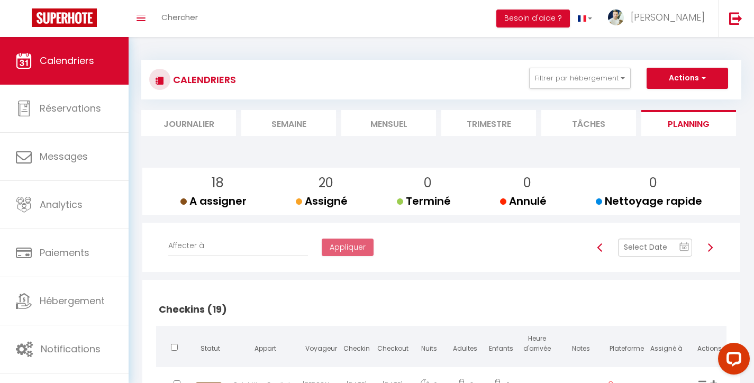
click at [710, 247] on img at bounding box center [710, 247] width 8 height 8
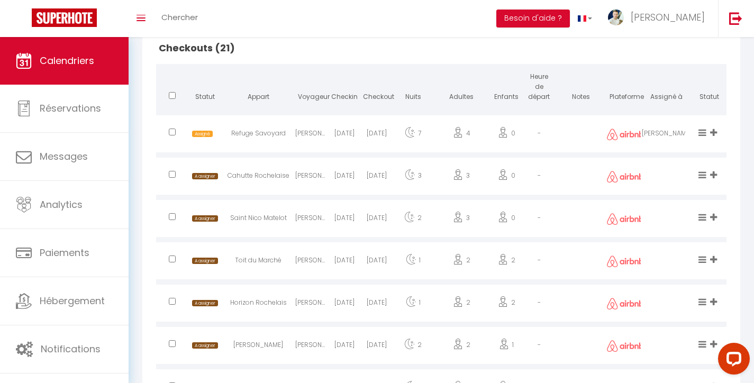
scroll to position [1205, 0]
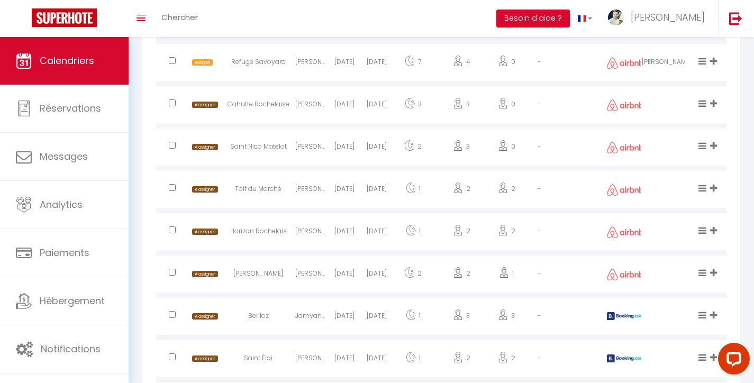
click at [175, 100] on div at bounding box center [172, 106] width 33 height 34
click at [172, 101] on input "checkbox" at bounding box center [172, 102] width 7 height 7
checkbox input "true"
click at [173, 142] on input "checkbox" at bounding box center [172, 145] width 7 height 7
checkbox input "true"
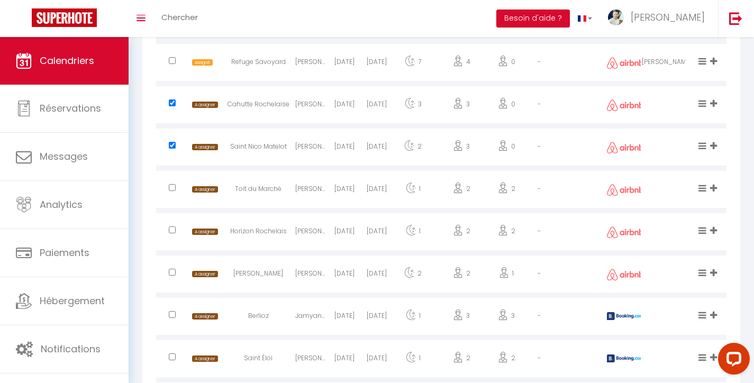
click at [172, 270] on input "checkbox" at bounding box center [172, 272] width 7 height 7
checkbox input "true"
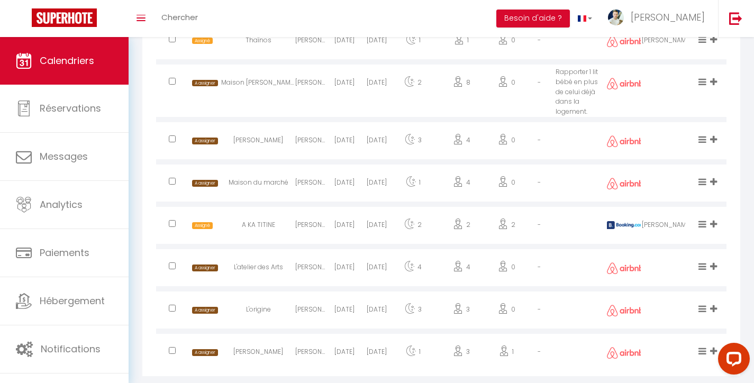
scroll to position [1783, 0]
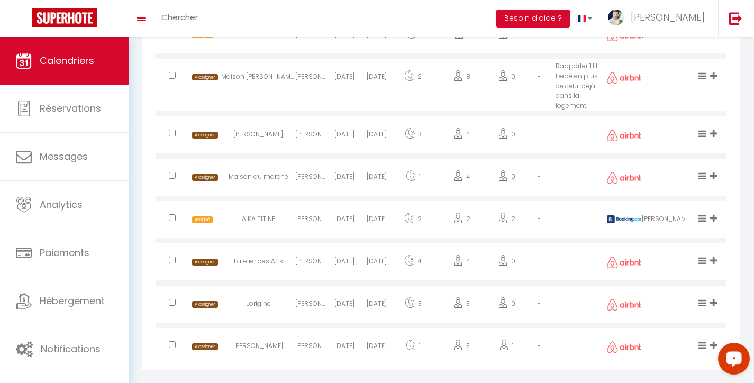
click at [171, 341] on input "checkbox" at bounding box center [172, 344] width 7 height 7
checkbox input "true"
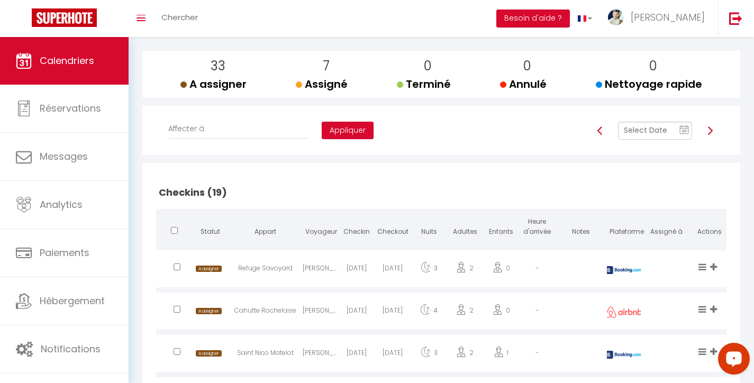
scroll to position [93, 0]
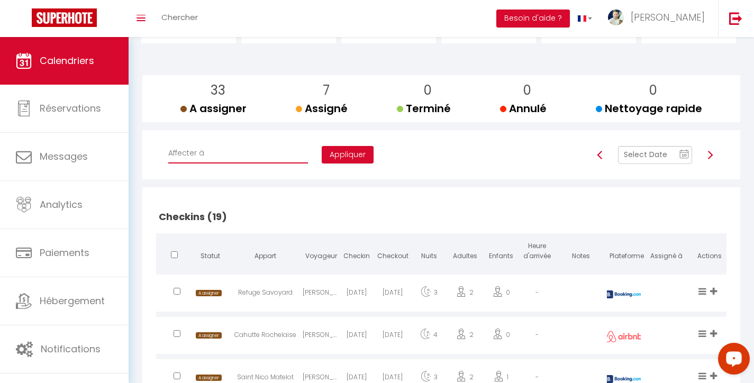
select select "49660"
click at [322, 150] on button "Appliquer" at bounding box center [348, 155] width 52 height 18
checkbox input "false"
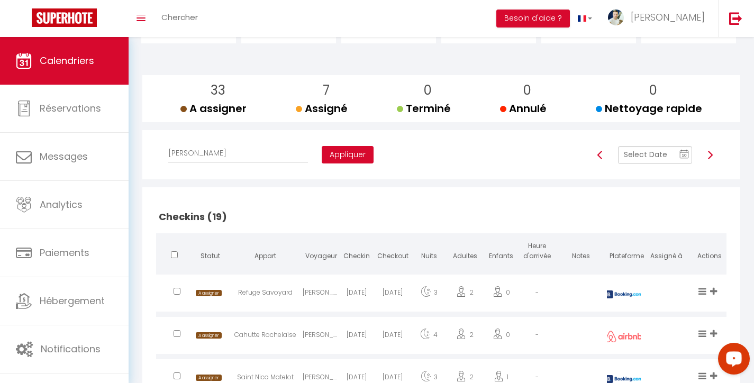
checkbox input "false"
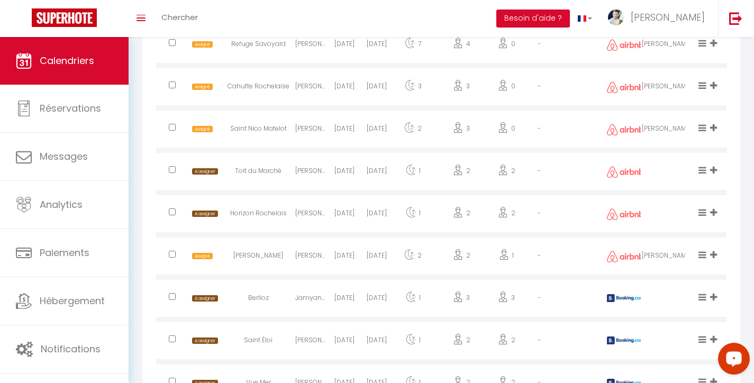
scroll to position [1230, 0]
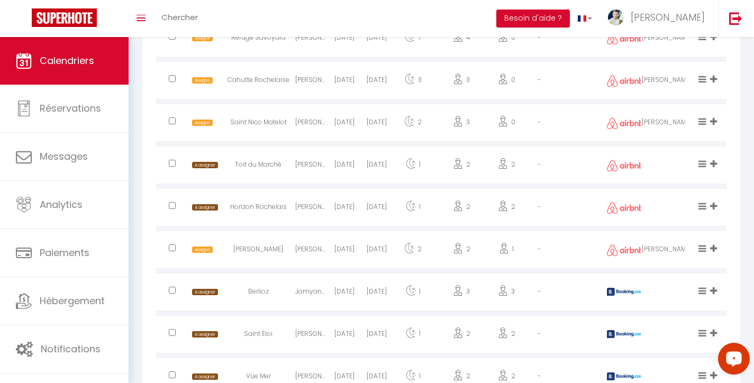
click at [173, 160] on input "checkbox" at bounding box center [172, 163] width 7 height 7
checkbox input "true"
click at [173, 330] on input "checkbox" at bounding box center [172, 332] width 7 height 7
checkbox input "true"
click at [175, 372] on input "checkbox" at bounding box center [172, 374] width 7 height 7
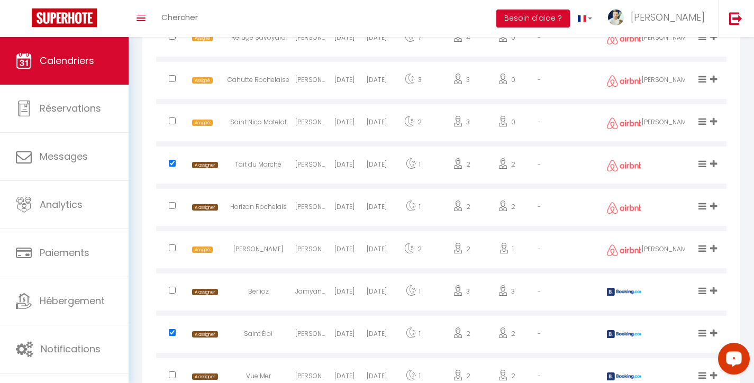
checkbox input "true"
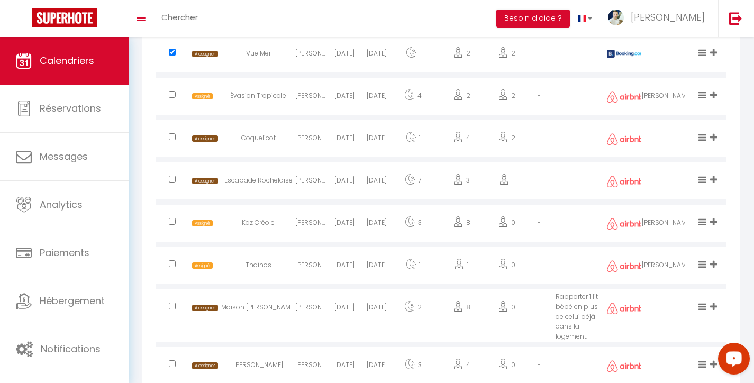
scroll to position [1570, 0]
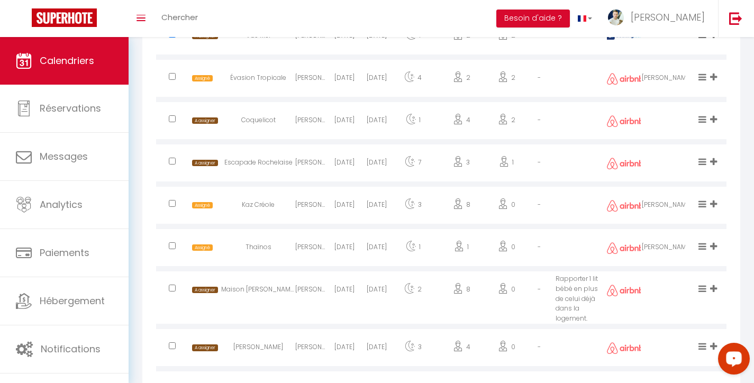
click at [173, 342] on input "checkbox" at bounding box center [172, 345] width 7 height 7
checkbox input "true"
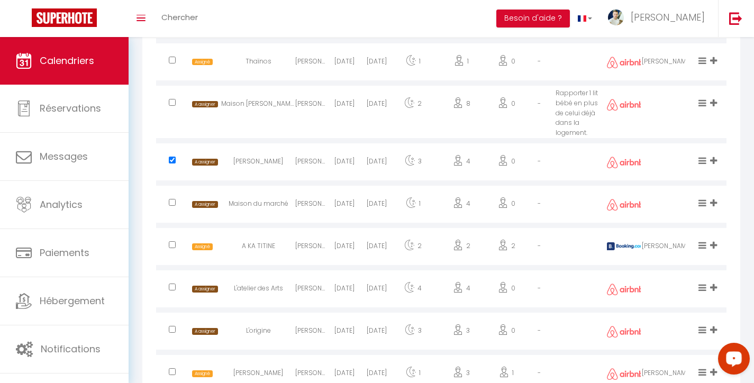
scroll to position [1783, 0]
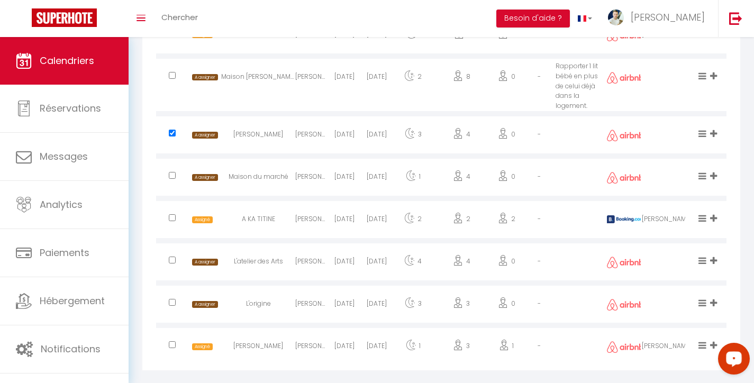
click at [172, 299] on input "checkbox" at bounding box center [172, 302] width 7 height 7
checkbox input "true"
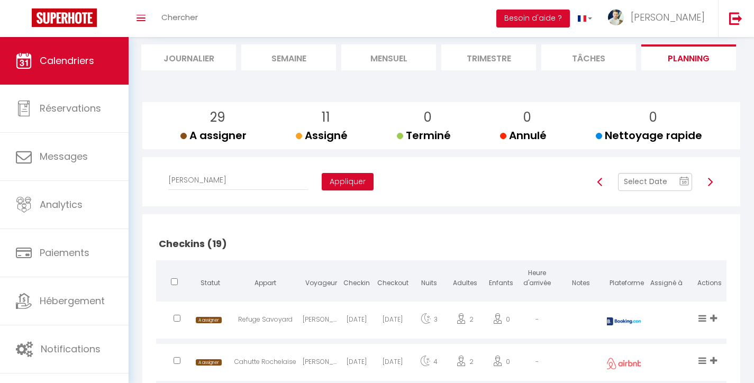
scroll to position [78, 0]
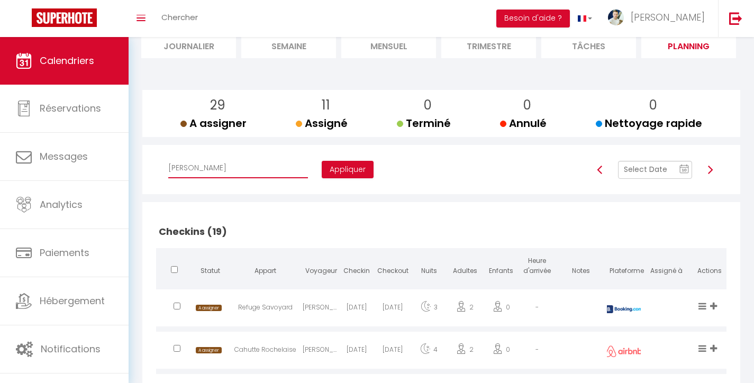
select select "49655"
click at [322, 168] on button "Appliquer" at bounding box center [348, 170] width 52 height 18
click at [322, 164] on button "Appliquer" at bounding box center [348, 170] width 52 height 18
click at [322, 169] on button "Appliquer" at bounding box center [348, 170] width 52 height 18
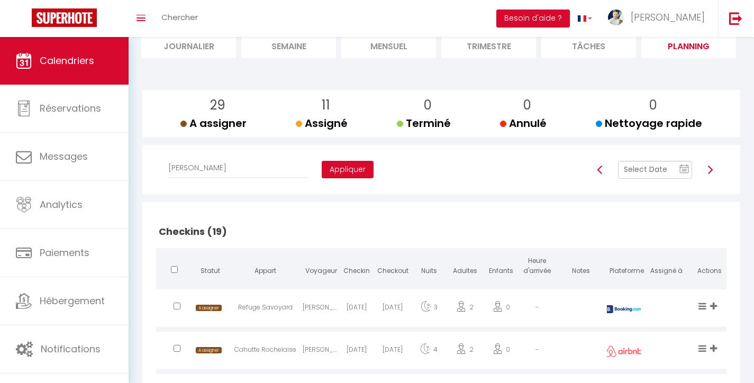
click at [322, 168] on button "Appliquer" at bounding box center [348, 170] width 52 height 18
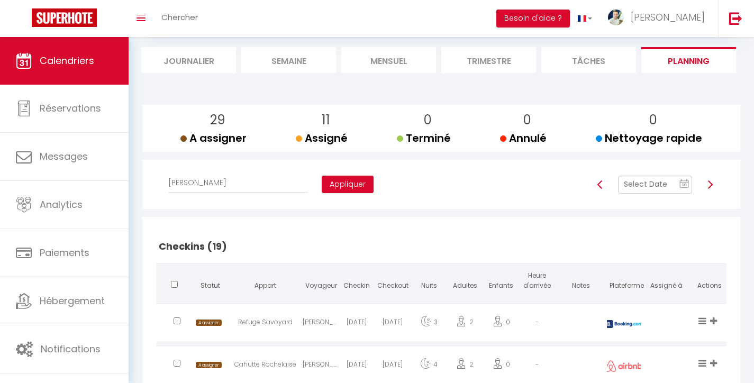
scroll to position [0, 0]
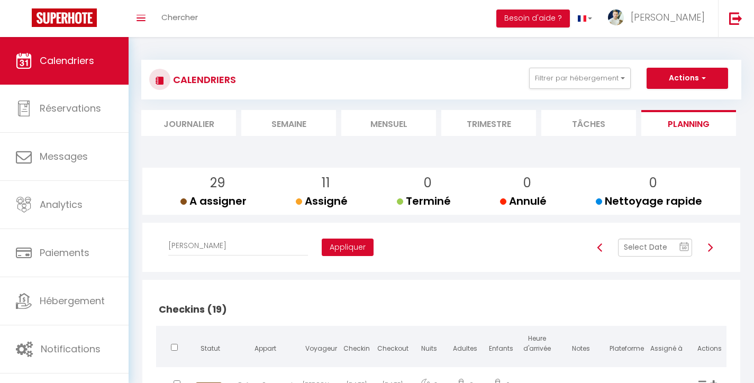
click at [322, 244] on button "Appliquer" at bounding box center [348, 248] width 52 height 18
click at [322, 249] on button "Appliquer" at bounding box center [348, 248] width 52 height 18
click at [322, 250] on button "Appliquer" at bounding box center [348, 248] width 52 height 18
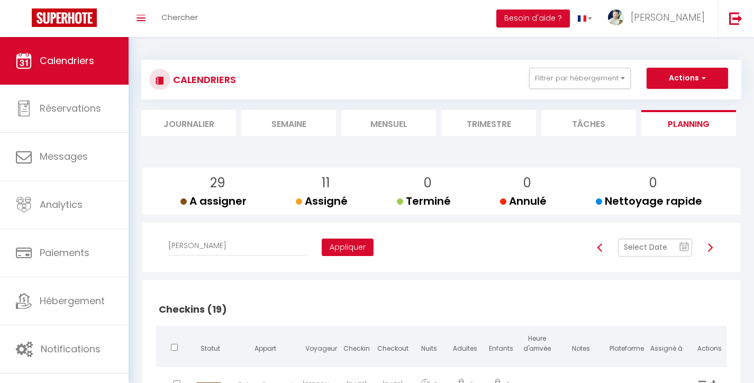
click at [322, 250] on button "Appliquer" at bounding box center [348, 248] width 52 height 18
click at [322, 249] on button "Appliquer" at bounding box center [348, 248] width 52 height 18
click at [322, 250] on button "Appliquer" at bounding box center [348, 248] width 52 height 18
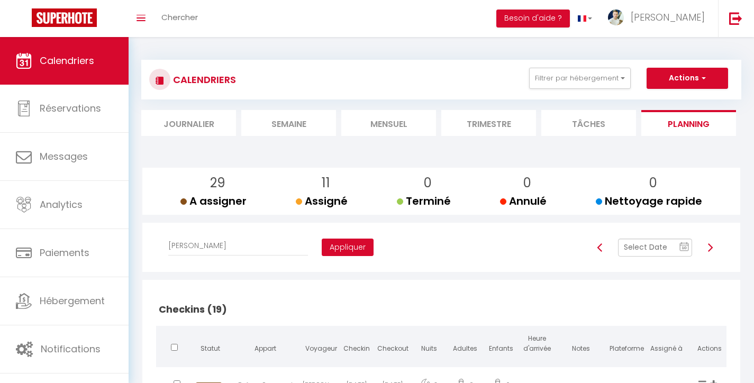
click at [322, 246] on button "Appliquer" at bounding box center [348, 248] width 52 height 18
click at [322, 245] on button "Appliquer" at bounding box center [348, 248] width 52 height 18
checkbox input "false"
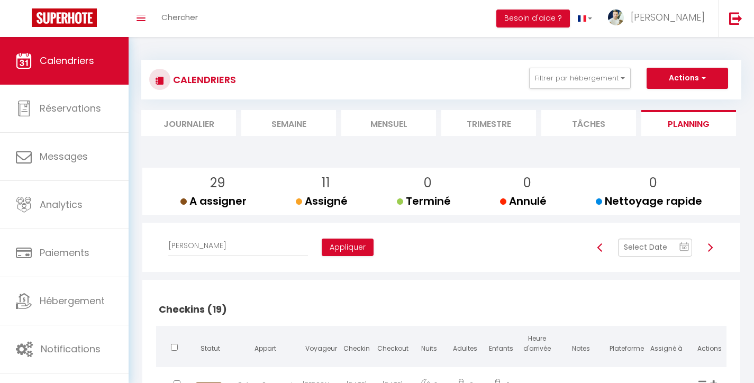
checkbox input "false"
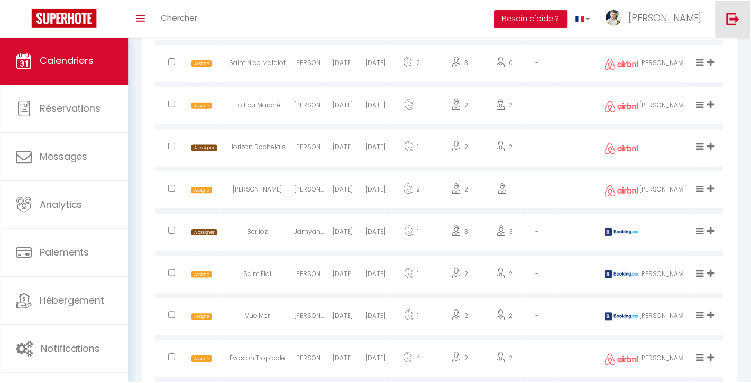
scroll to position [1301, 0]
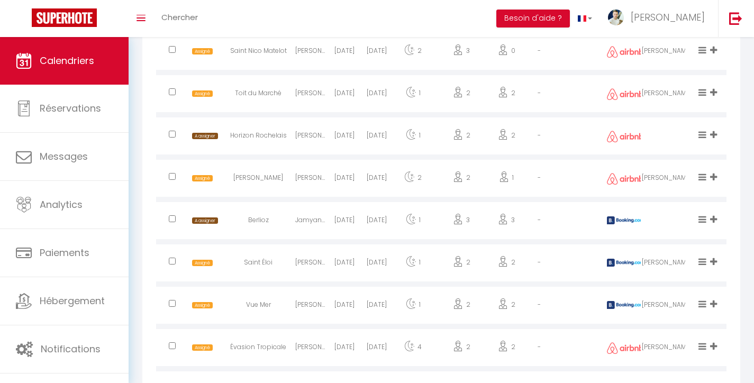
click at [172, 132] on input "checkbox" at bounding box center [172, 134] width 7 height 7
checkbox input "true"
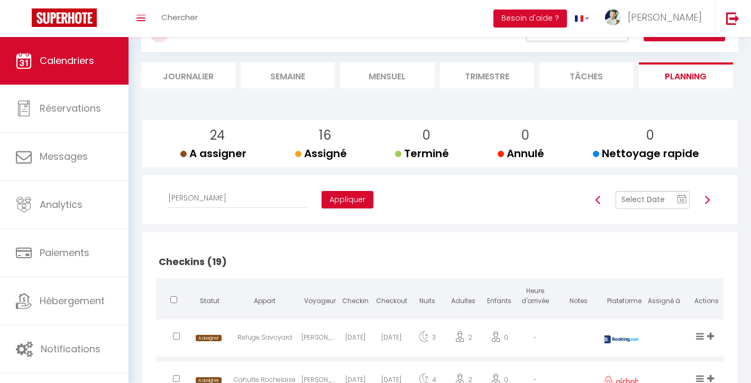
scroll to position [0, 0]
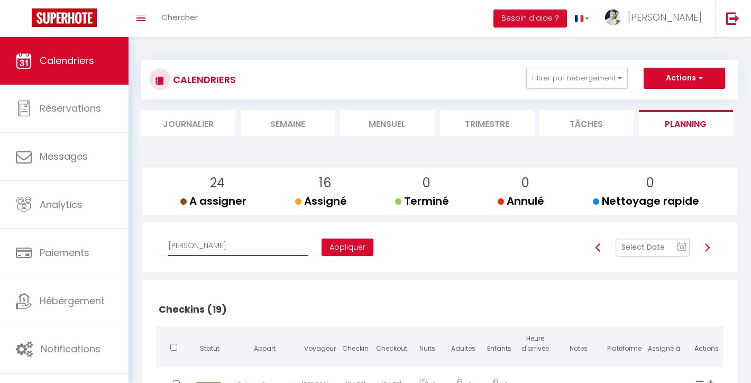
select select "22158"
click at [322, 242] on button "Appliquer" at bounding box center [348, 248] width 52 height 18
click at [322, 245] on button "Appliquer" at bounding box center [348, 248] width 52 height 18
click at [322, 246] on button "Appliquer" at bounding box center [348, 248] width 52 height 18
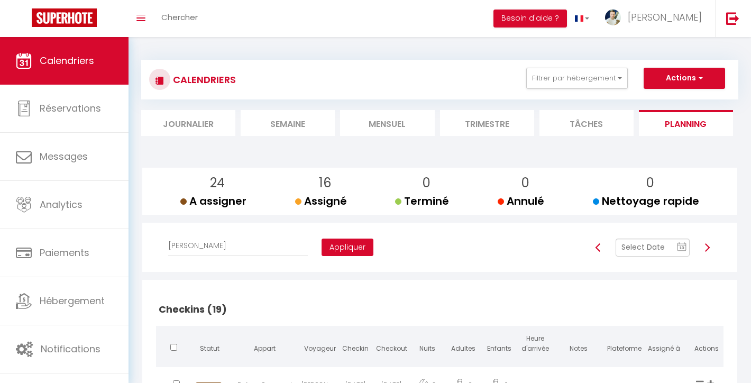
click at [322, 245] on button "Appliquer" at bounding box center [348, 248] width 52 height 18
click at [322, 241] on button "Appliquer" at bounding box center [348, 248] width 52 height 18
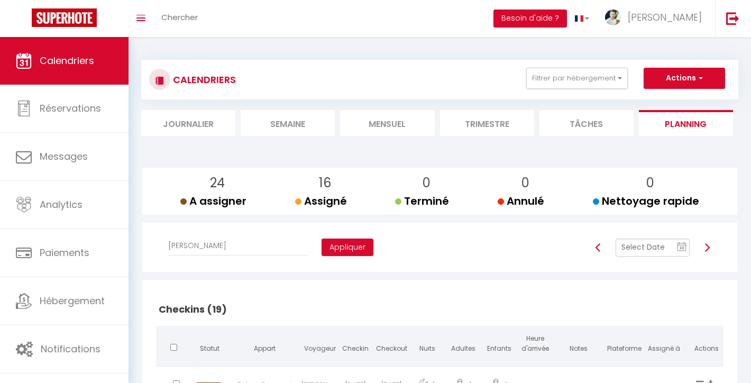
checkbox input "false"
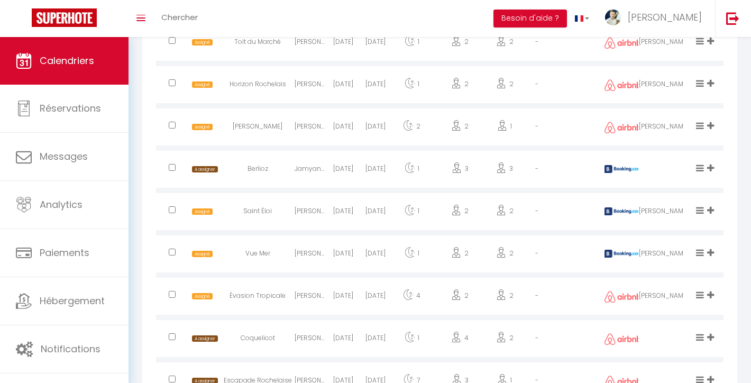
scroll to position [1403, 0]
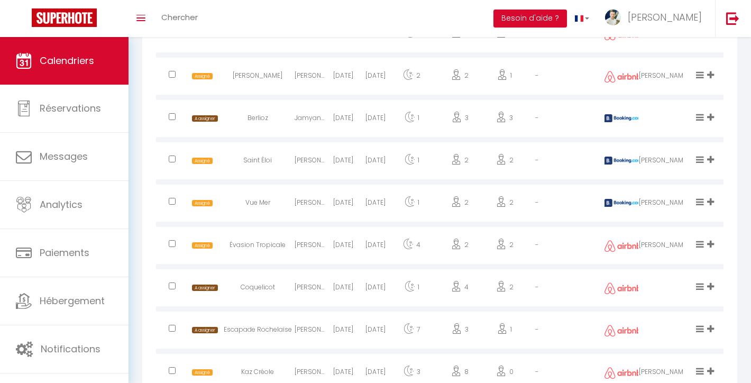
click at [173, 114] on input "checkbox" at bounding box center [172, 116] width 7 height 7
checkbox input "true"
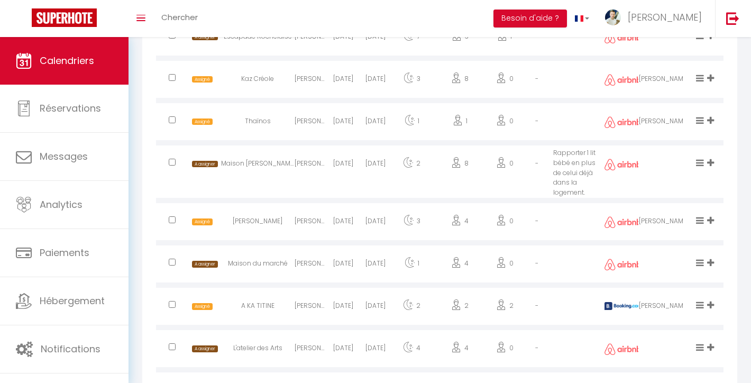
scroll to position [1771, 0]
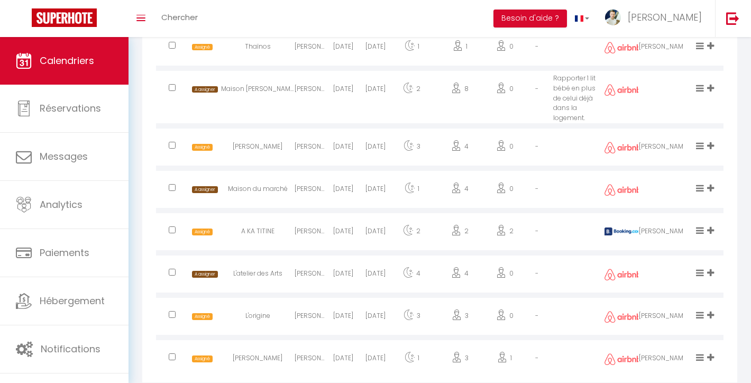
click at [172, 85] on input "checkbox" at bounding box center [172, 87] width 7 height 7
checkbox input "true"
click at [172, 184] on input "checkbox" at bounding box center [172, 187] width 7 height 7
checkbox input "true"
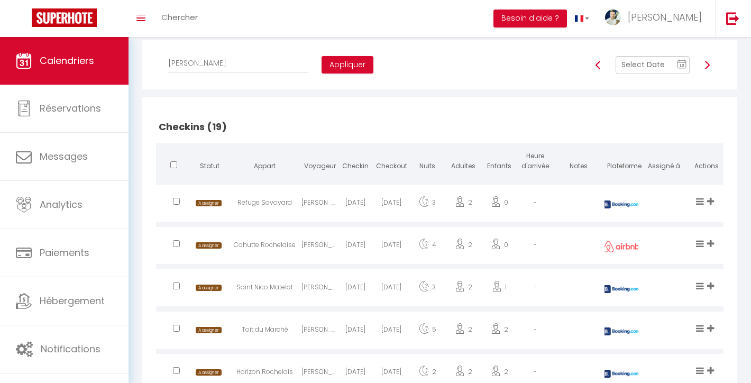
scroll to position [111, 0]
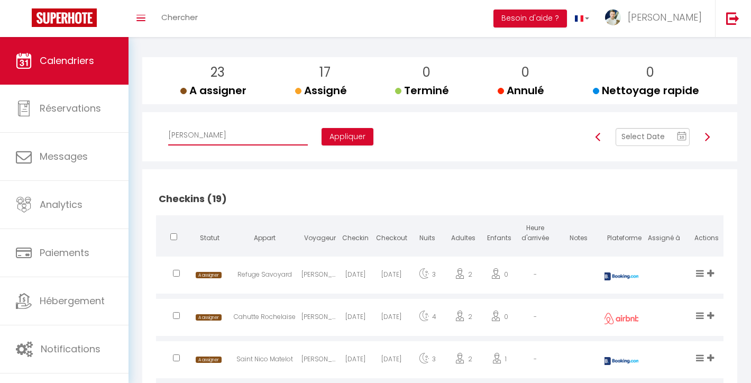
select select "41844"
click at [322, 136] on button "Appliquer" at bounding box center [348, 137] width 52 height 18
click at [322, 134] on button "Appliquer" at bounding box center [348, 137] width 52 height 18
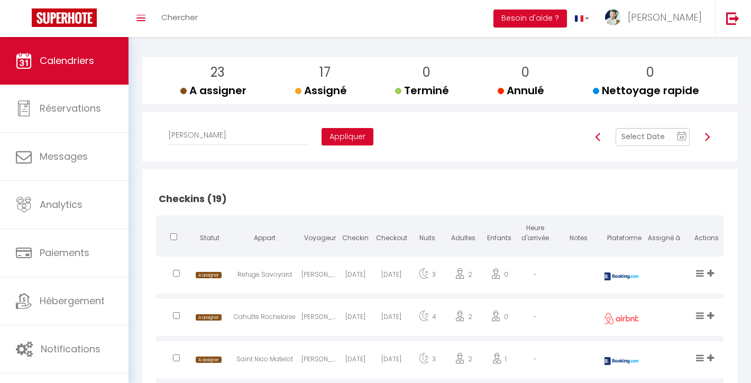
click at [322, 134] on button "Appliquer" at bounding box center [348, 137] width 52 height 18
click at [322, 138] on button "Appliquer" at bounding box center [348, 137] width 52 height 18
click at [322, 136] on button "Appliquer" at bounding box center [348, 137] width 52 height 18
checkbox input "false"
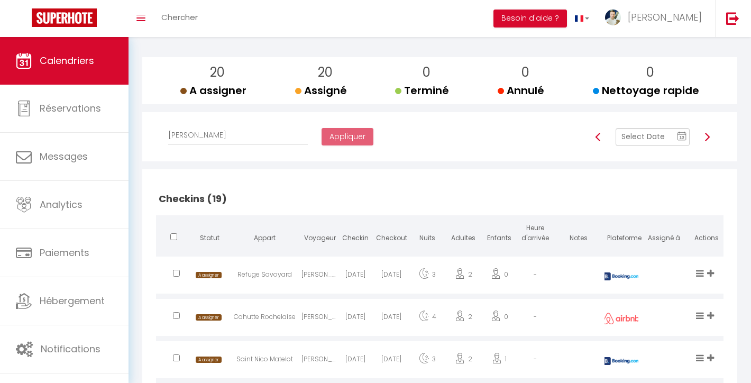
checkbox input "false"
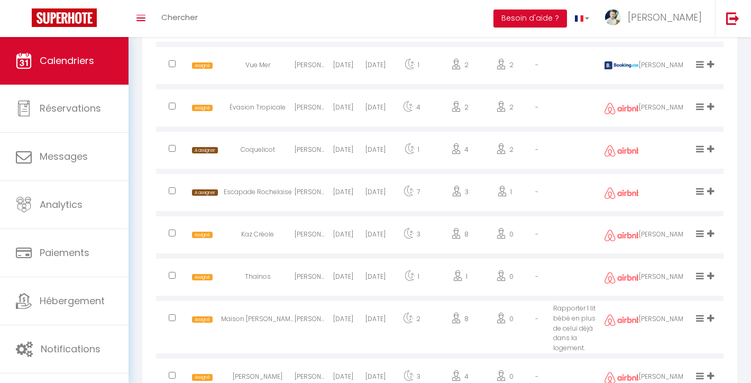
scroll to position [1544, 0]
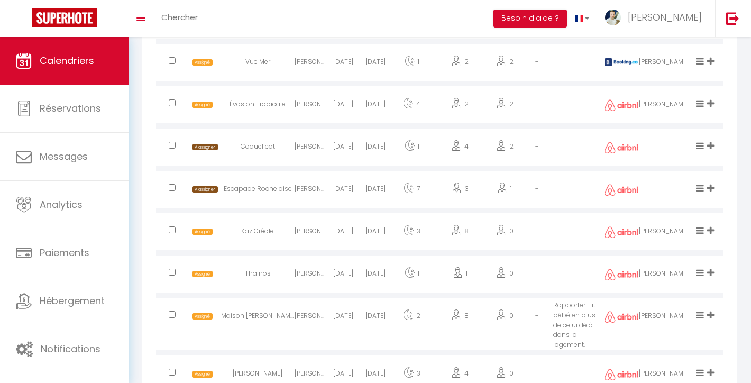
click at [177, 185] on div at bounding box center [172, 190] width 32 height 34
click at [173, 186] on input "checkbox" at bounding box center [172, 187] width 7 height 7
checkbox input "true"
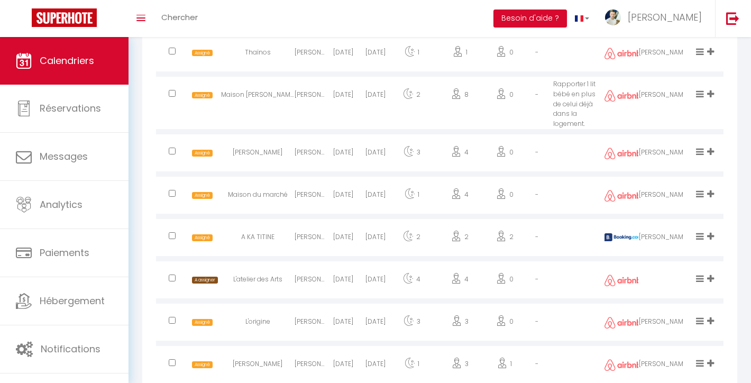
scroll to position [1783, 0]
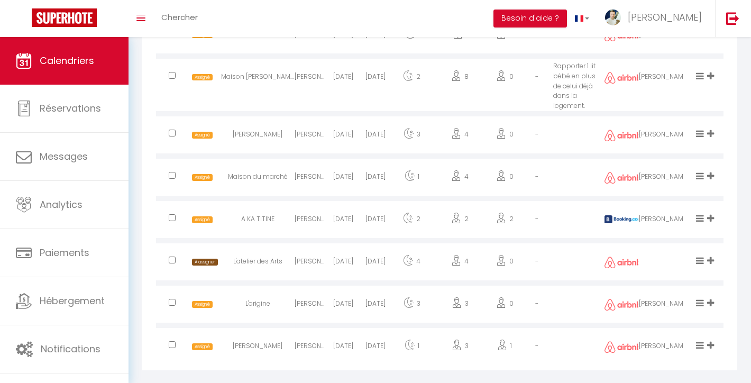
click at [172, 257] on input "checkbox" at bounding box center [172, 260] width 7 height 7
checkbox input "true"
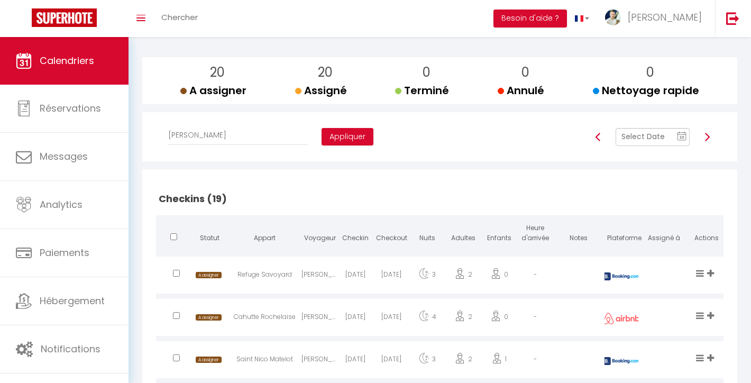
scroll to position [60, 0]
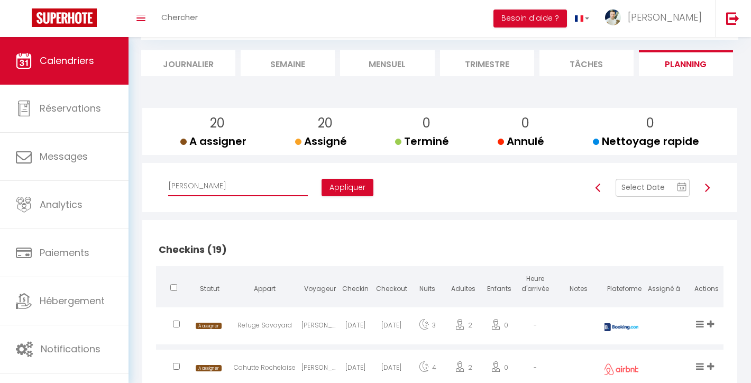
select select "44038"
click at [322, 186] on button "Appliquer" at bounding box center [348, 188] width 52 height 18
click at [322, 187] on button "Appliquer" at bounding box center [348, 188] width 52 height 18
checkbox input "false"
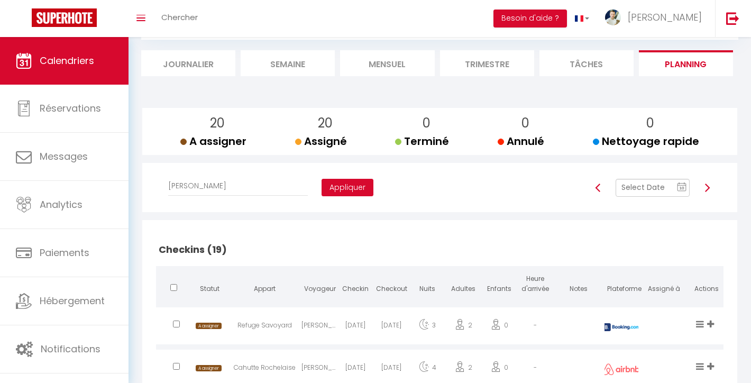
checkbox input "false"
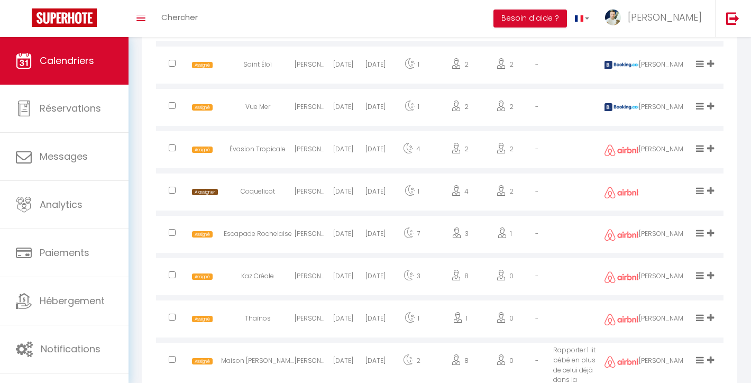
scroll to position [1496, 0]
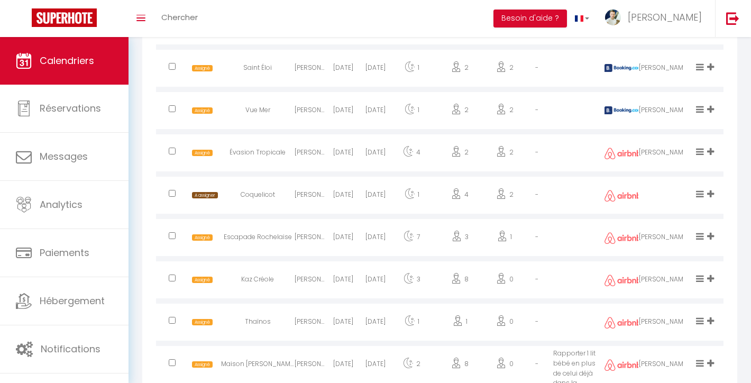
click at [173, 190] on input "checkbox" at bounding box center [172, 193] width 7 height 7
checkbox input "true"
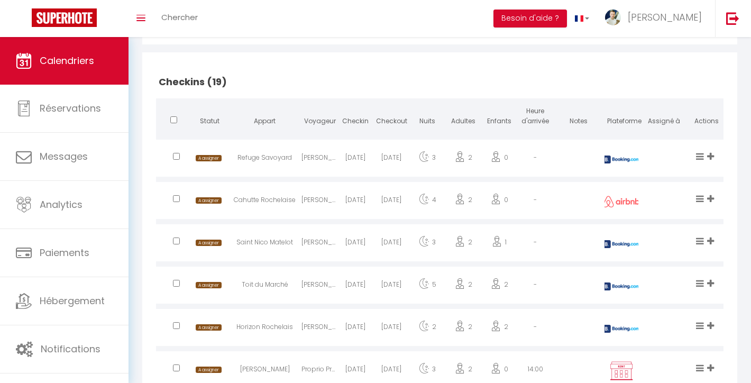
scroll to position [24, 0]
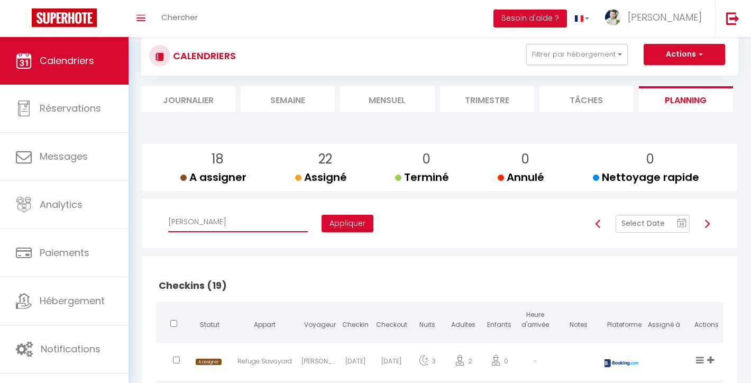
select select "47892"
click at [322, 224] on button "Appliquer" at bounding box center [348, 224] width 52 height 18
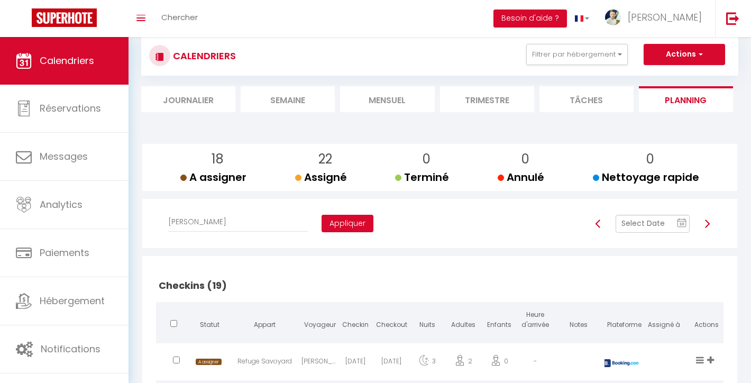
checkbox input "false"
click at [707, 223] on img at bounding box center [707, 223] width 8 height 8
click at [708, 223] on img at bounding box center [707, 223] width 8 height 8
click at [709, 224] on img at bounding box center [707, 223] width 8 height 8
click at [709, 223] on img at bounding box center [707, 223] width 8 height 8
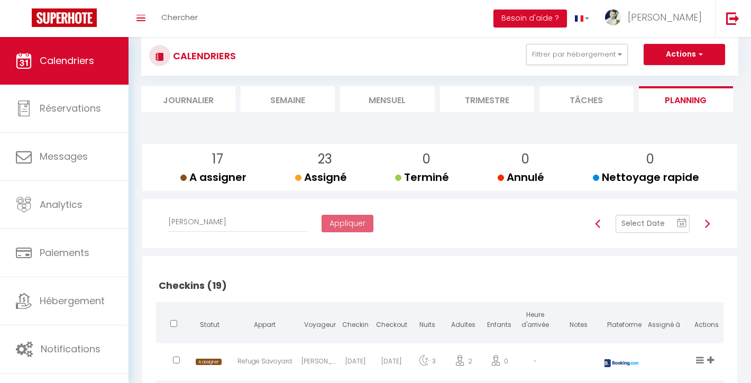
click at [709, 223] on img at bounding box center [707, 223] width 8 height 8
click at [709, 222] on img at bounding box center [707, 223] width 8 height 8
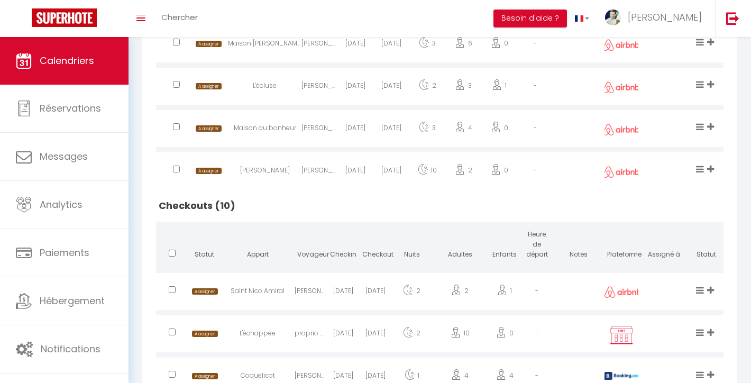
scroll to position [844, 0]
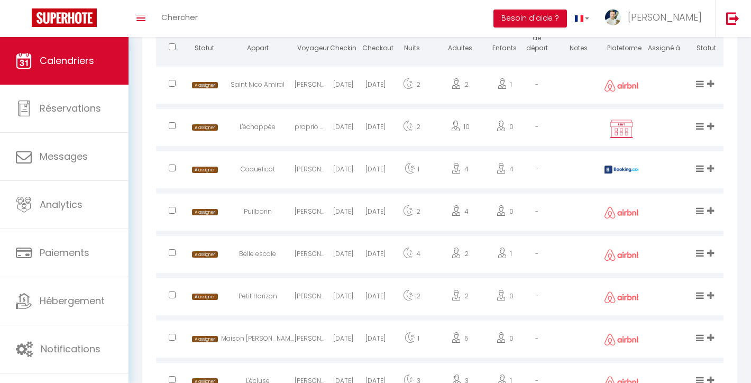
click at [173, 80] on input "checkbox" at bounding box center [172, 83] width 7 height 7
checkbox input "true"
click at [174, 124] on input "checkbox" at bounding box center [172, 125] width 7 height 7
click at [173, 123] on input "checkbox" at bounding box center [172, 125] width 7 height 7
checkbox input "false"
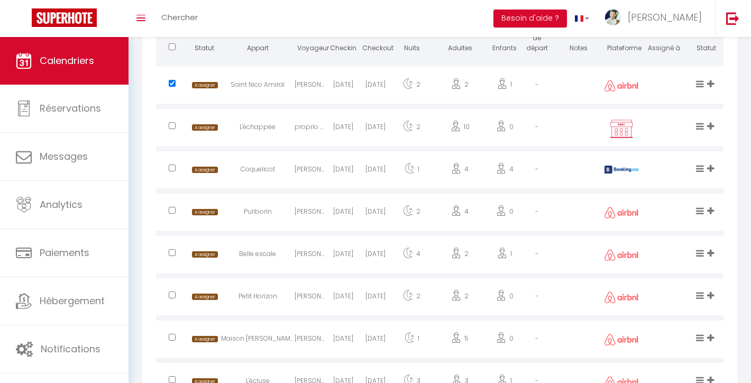
click at [171, 376] on input "checkbox" at bounding box center [172, 379] width 7 height 7
checkbox input "true"
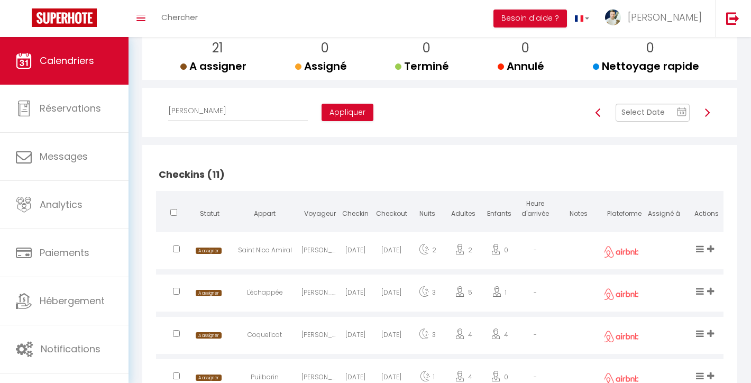
scroll to position [124, 0]
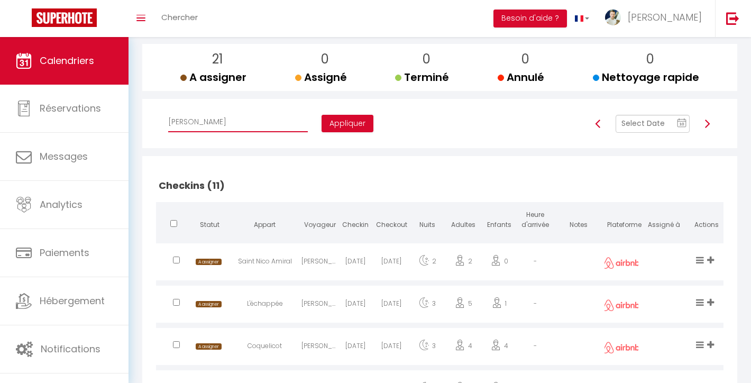
select select "49660"
click at [322, 119] on button "Appliquer" at bounding box center [348, 124] width 52 height 18
click at [322, 121] on button "Appliquer" at bounding box center [348, 124] width 52 height 18
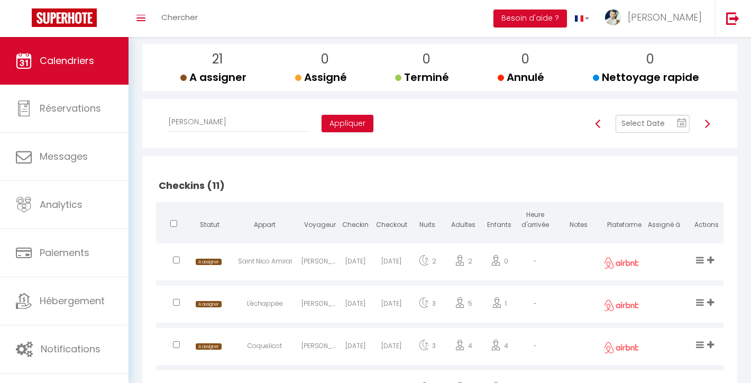
checkbox input "false"
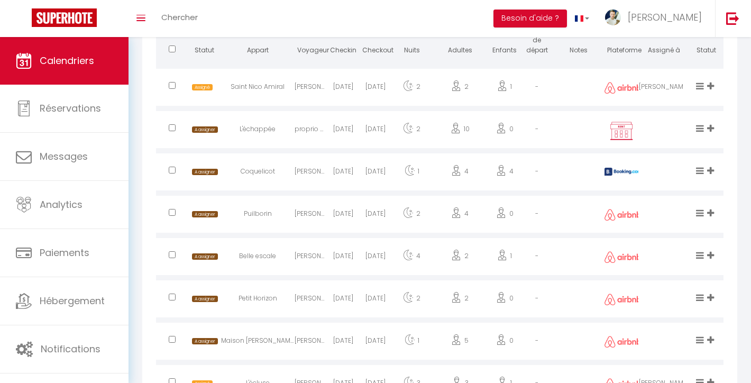
scroll to position [866, 0]
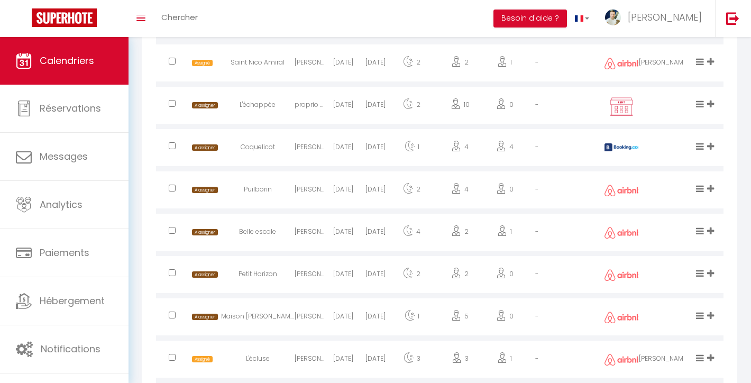
click at [170, 101] on input "checkbox" at bounding box center [172, 103] width 7 height 7
checkbox input "true"
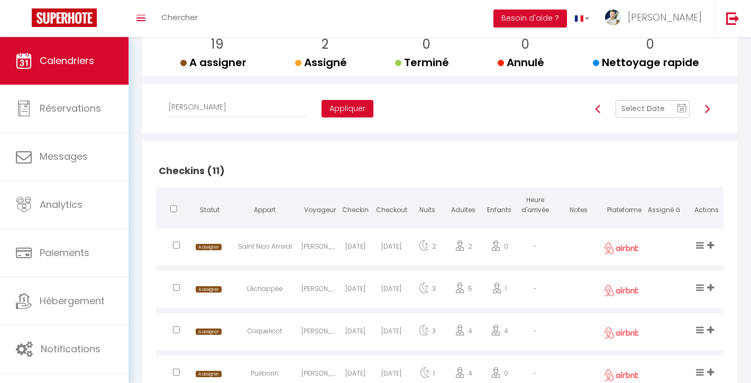
scroll to position [131, 0]
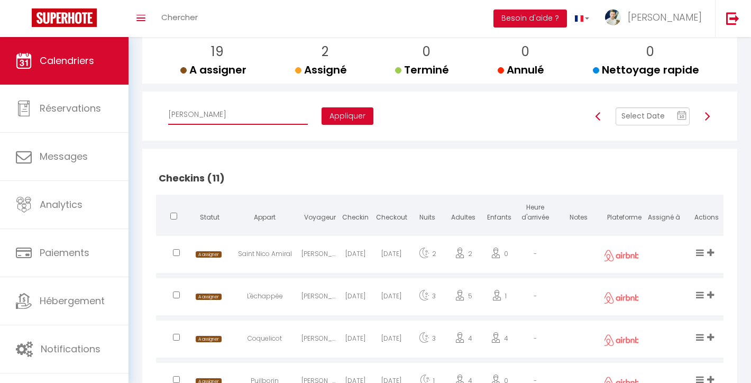
select select "22158"
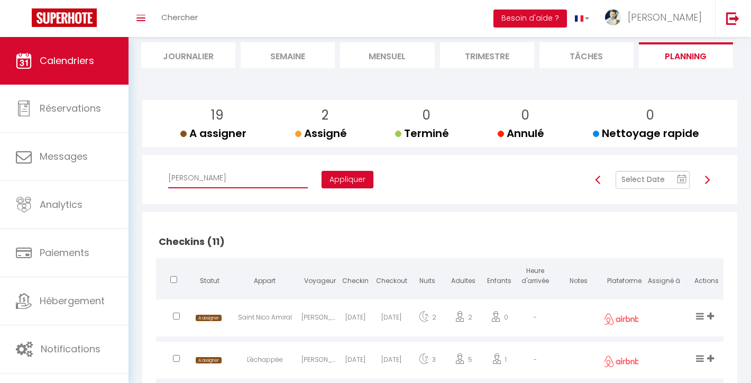
scroll to position [39, 0]
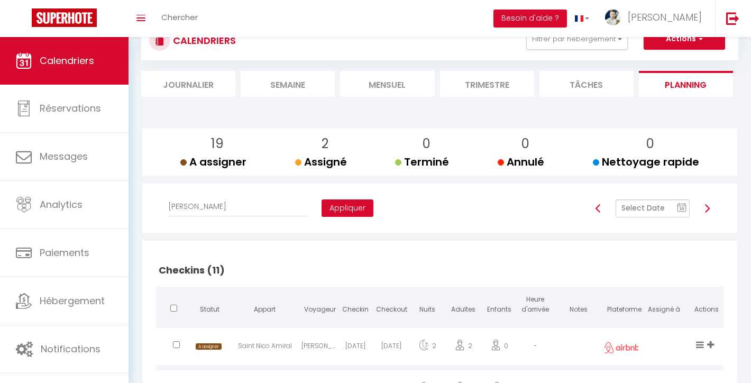
click at [322, 208] on button "Appliquer" at bounding box center [348, 208] width 52 height 18
click at [322, 203] on button "Appliquer" at bounding box center [348, 208] width 52 height 18
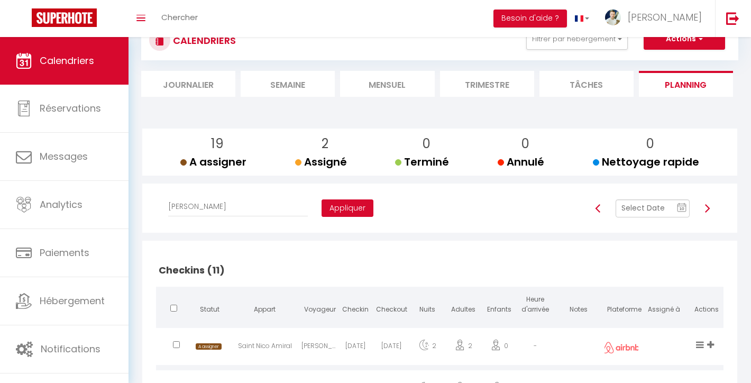
checkbox input "false"
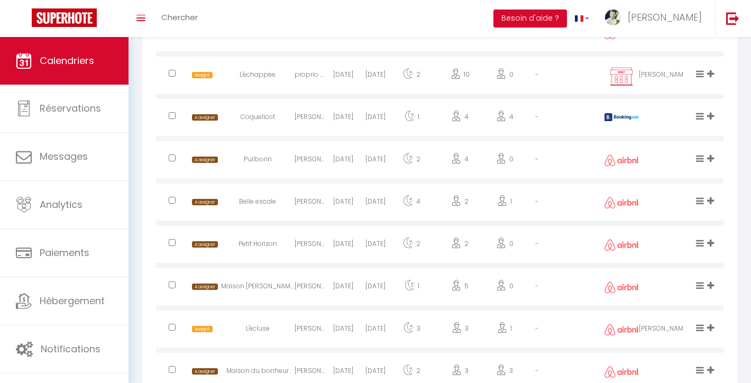
scroll to position [915, 0]
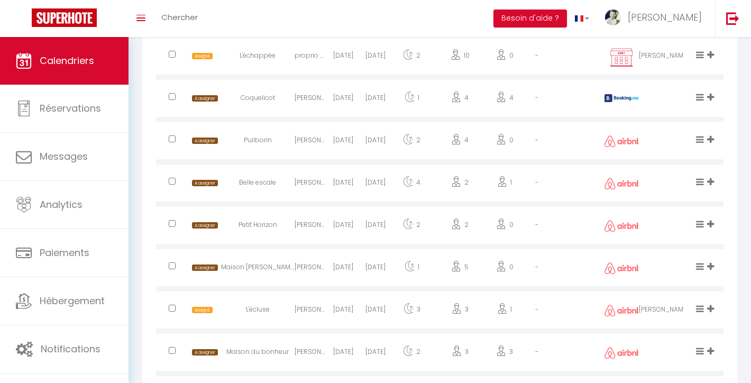
click at [173, 94] on input "checkbox" at bounding box center [172, 96] width 7 height 7
checkbox input "true"
click at [171, 262] on input "checkbox" at bounding box center [172, 265] width 7 height 7
checkbox input "true"
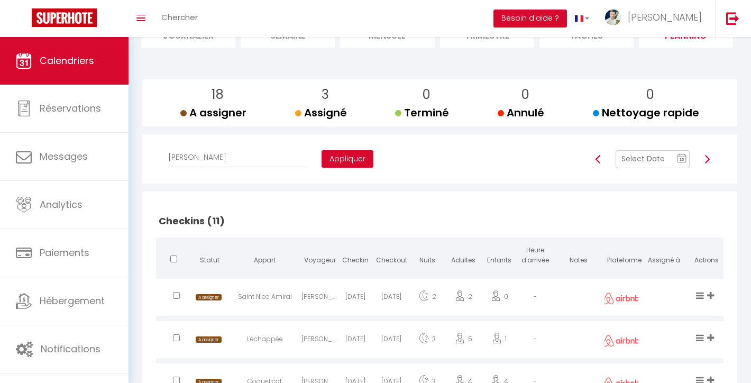
scroll to position [66, 0]
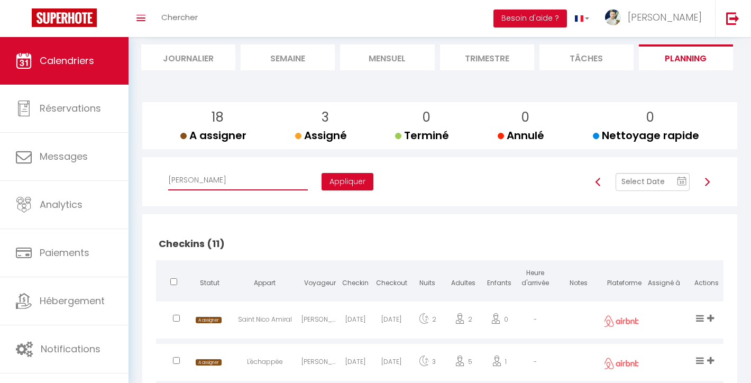
select select "47892"
click at [322, 182] on button "Appliquer" at bounding box center [348, 182] width 52 height 18
click at [322, 179] on button "Appliquer" at bounding box center [348, 182] width 52 height 18
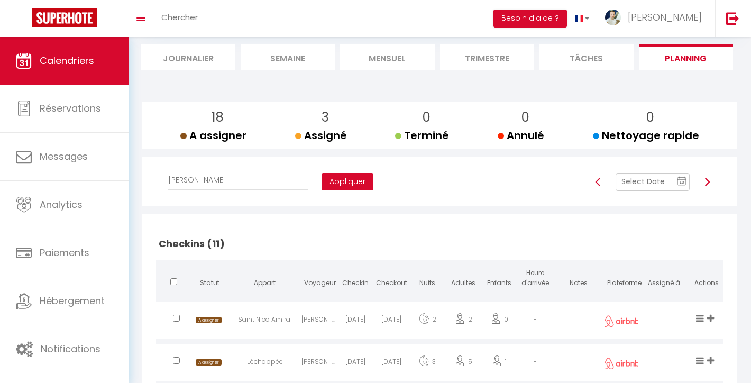
click at [322, 178] on button "Appliquer" at bounding box center [348, 182] width 52 height 18
click at [322, 181] on button "Appliquer" at bounding box center [348, 182] width 52 height 18
click at [322, 177] on button "Appliquer" at bounding box center [348, 182] width 52 height 18
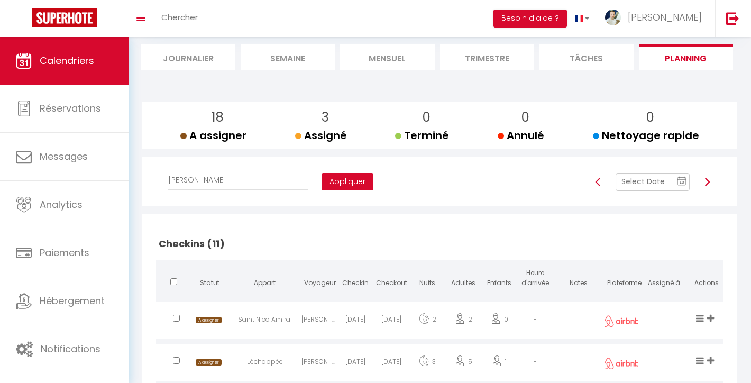
click at [322, 177] on button "Appliquer" at bounding box center [348, 182] width 52 height 18
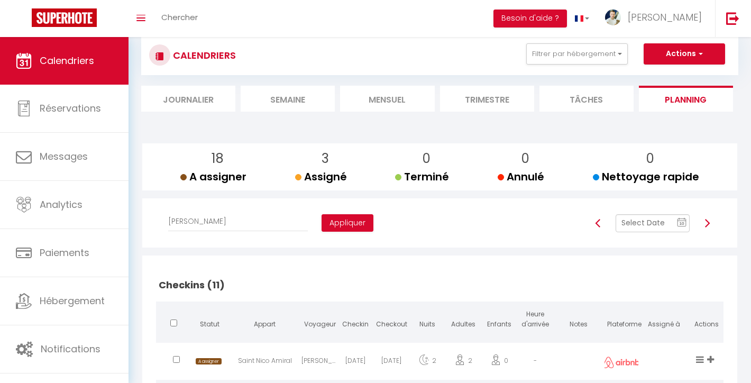
scroll to position [15, 0]
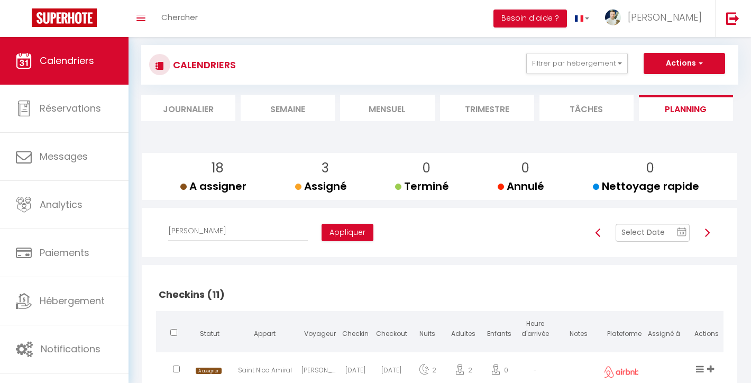
checkbox input "false"
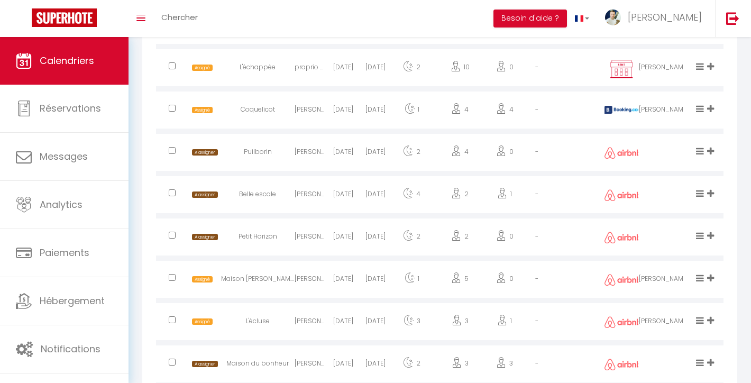
scroll to position [906, 0]
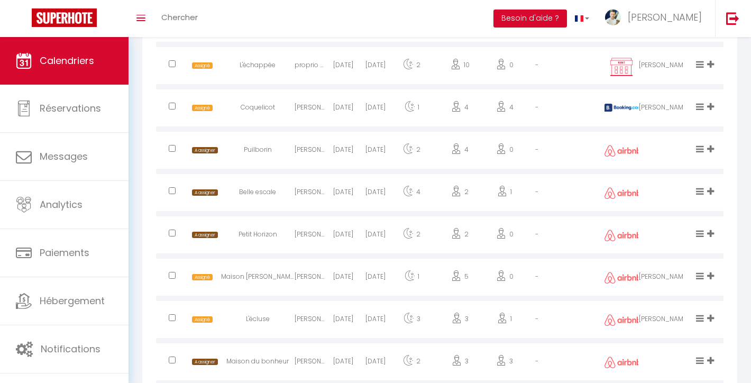
click at [173, 145] on input "checkbox" at bounding box center [172, 148] width 7 height 7
checkbox input "true"
click at [177, 186] on div at bounding box center [172, 194] width 32 height 34
click at [173, 187] on input "checkbox" at bounding box center [172, 190] width 7 height 7
checkbox input "true"
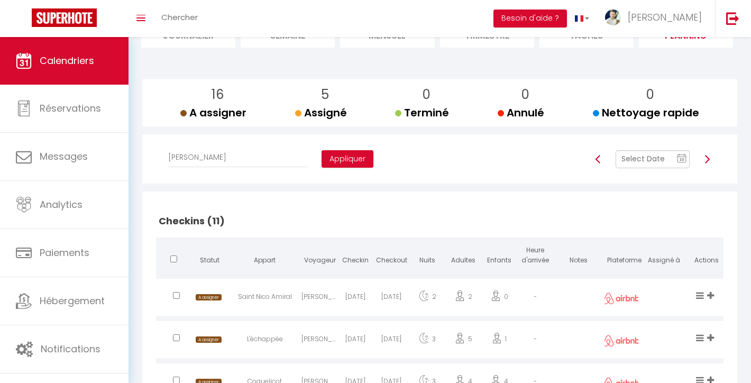
scroll to position [15, 0]
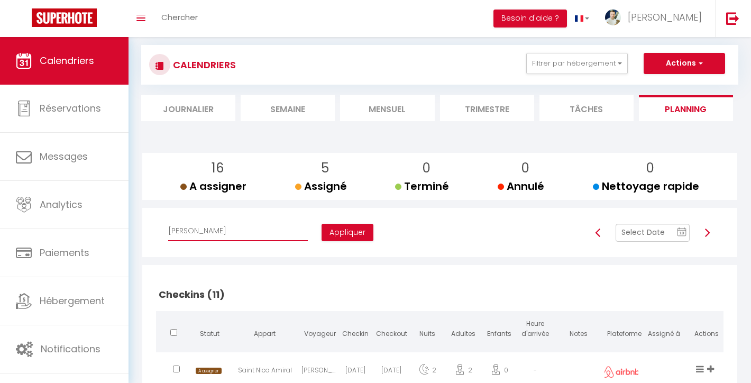
select select "44038"
click at [322, 230] on button "Appliquer" at bounding box center [348, 233] width 52 height 18
click at [322, 226] on button "Appliquer" at bounding box center [348, 233] width 52 height 18
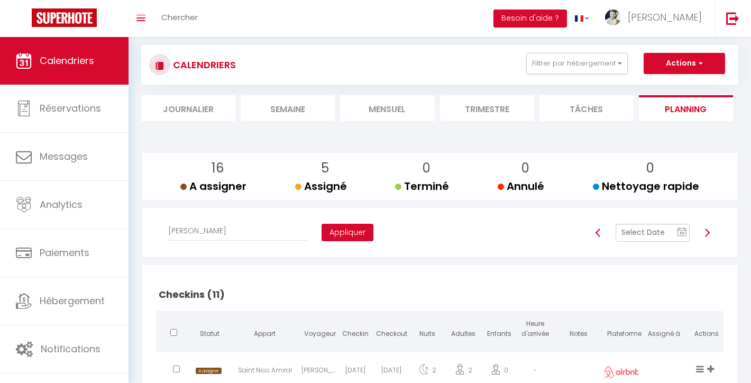
click at [322, 229] on button "Appliquer" at bounding box center [348, 233] width 52 height 18
click at [322, 228] on button "Appliquer" at bounding box center [348, 233] width 52 height 18
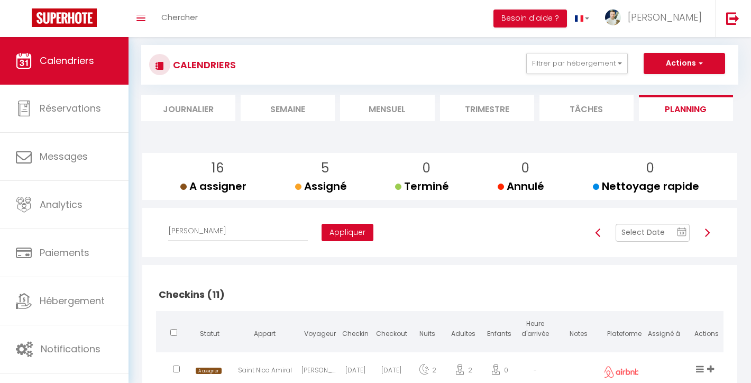
click at [322, 228] on button "Appliquer" at bounding box center [348, 233] width 52 height 18
click at [322, 230] on button "Appliquer" at bounding box center [348, 233] width 52 height 18
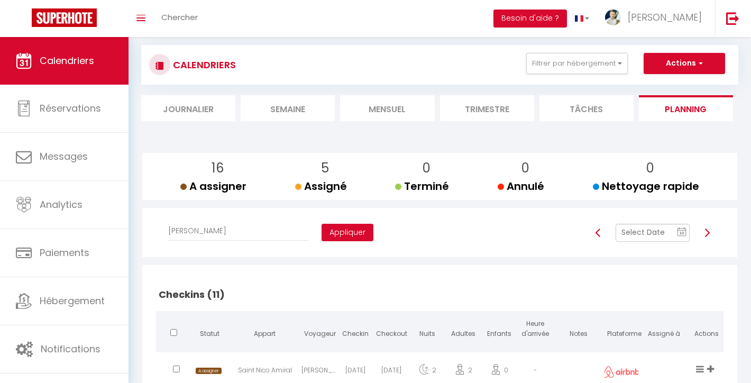
click at [322, 229] on button "Appliquer" at bounding box center [348, 233] width 52 height 18
click at [322, 232] on button "Appliquer" at bounding box center [348, 233] width 52 height 18
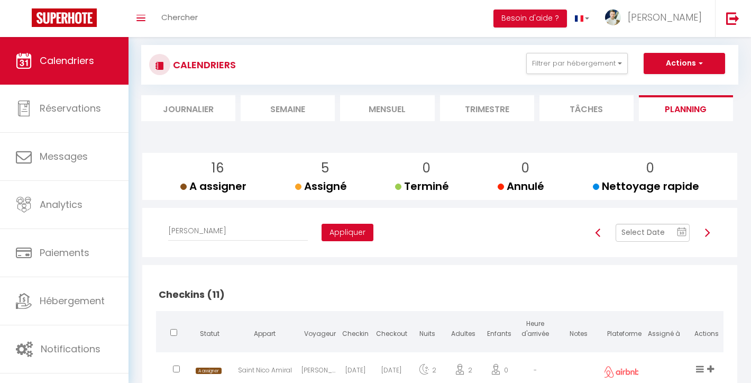
click at [322, 232] on button "Appliquer" at bounding box center [348, 233] width 52 height 18
checkbox input "false"
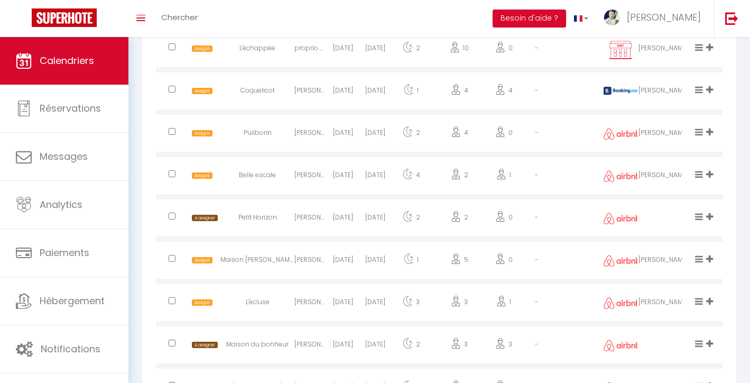
scroll to position [975, 0]
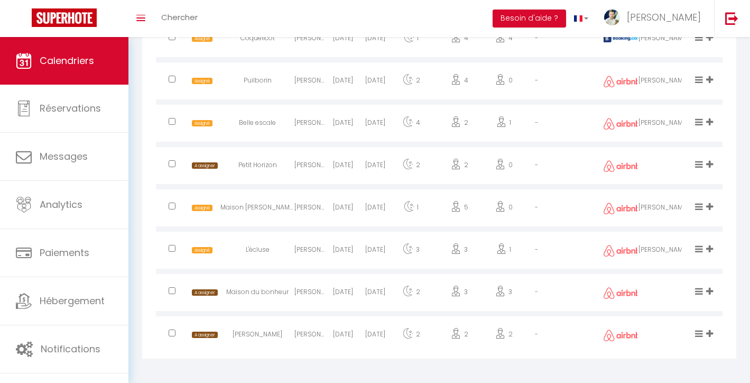
click at [176, 162] on div at bounding box center [172, 167] width 32 height 34
click at [172, 161] on input "checkbox" at bounding box center [172, 163] width 7 height 7
checkbox input "true"
click at [173, 287] on input "checkbox" at bounding box center [172, 290] width 7 height 7
checkbox input "true"
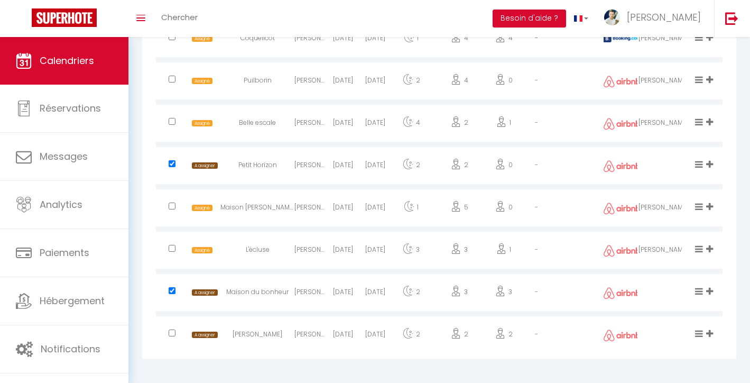
click at [173, 331] on input "checkbox" at bounding box center [172, 332] width 7 height 7
checkbox input "true"
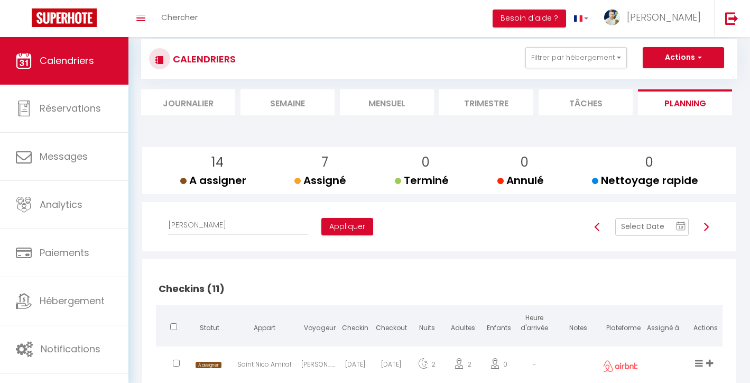
scroll to position [0, 0]
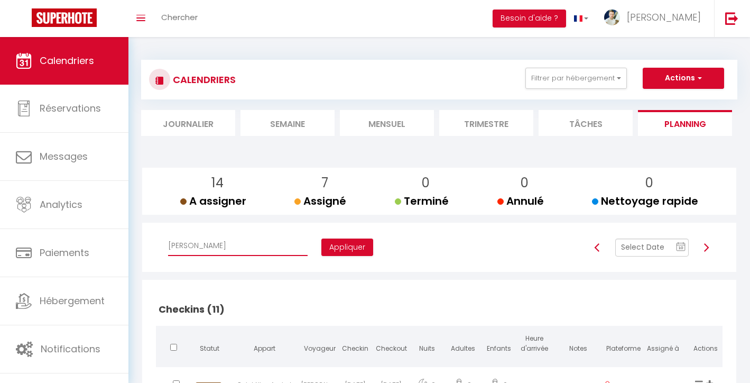
select select "49655"
click at [322, 247] on button "Appliquer" at bounding box center [348, 248] width 52 height 18
click at [322, 248] on button "Appliquer" at bounding box center [348, 248] width 52 height 18
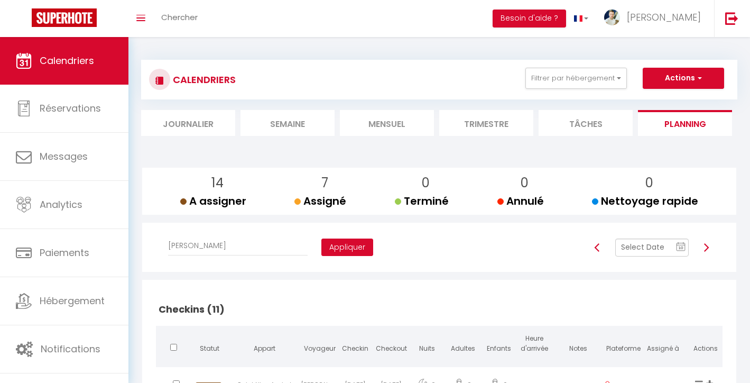
click at [322, 248] on button "Appliquer" at bounding box center [348, 248] width 52 height 18
click at [322, 246] on button "Appliquer" at bounding box center [348, 248] width 52 height 18
click at [322, 245] on button "Appliquer" at bounding box center [348, 248] width 52 height 18
click at [322, 246] on button "Appliquer" at bounding box center [348, 248] width 52 height 18
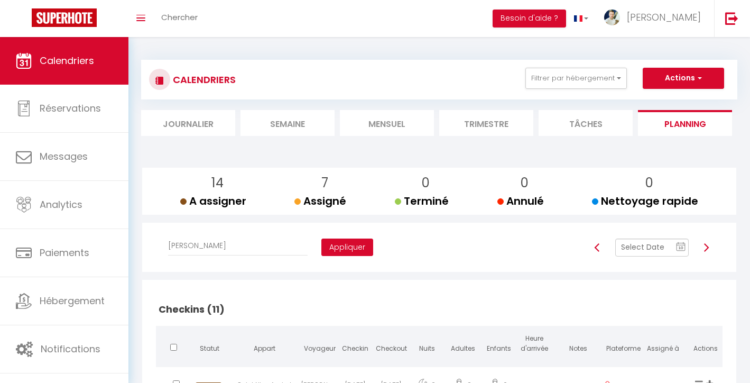
click at [322, 246] on button "Appliquer" at bounding box center [348, 248] width 52 height 18
click at [322, 243] on button "Appliquer" at bounding box center [348, 248] width 52 height 18
click at [322, 242] on button "Appliquer" at bounding box center [348, 248] width 52 height 18
click at [322, 243] on button "Appliquer" at bounding box center [348, 248] width 52 height 18
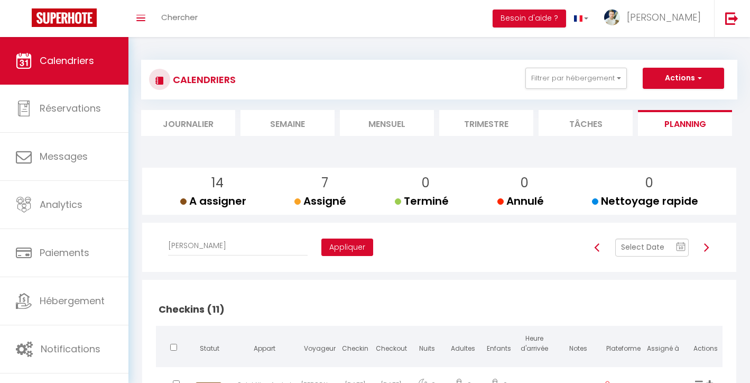
click at [322, 243] on button "Appliquer" at bounding box center [348, 248] width 52 height 18
click at [322, 245] on button "Appliquer" at bounding box center [348, 248] width 52 height 18
click at [322, 244] on button "Appliquer" at bounding box center [348, 248] width 52 height 18
click at [322, 243] on button "Appliquer" at bounding box center [348, 248] width 52 height 18
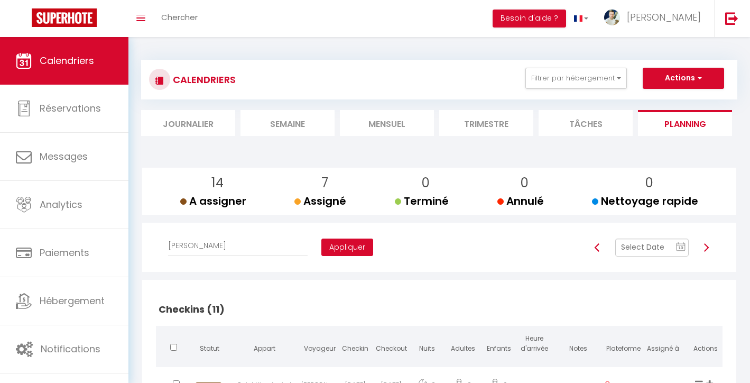
click at [322, 243] on button "Appliquer" at bounding box center [348, 248] width 52 height 18
click at [322, 241] on button "Appliquer" at bounding box center [348, 248] width 52 height 18
click at [322, 240] on button "Appliquer" at bounding box center [348, 248] width 52 height 18
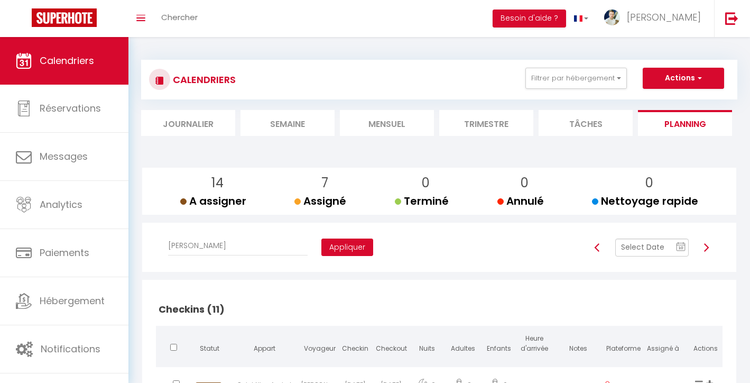
click at [322, 249] on button "Appliquer" at bounding box center [348, 248] width 52 height 18
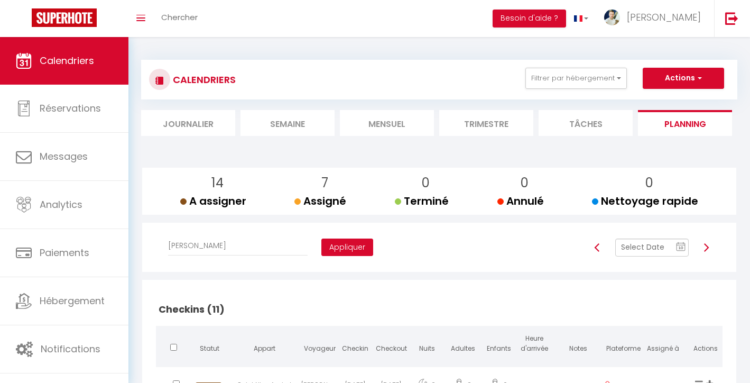
click at [322, 249] on button "Appliquer" at bounding box center [348, 248] width 52 height 18
click at [322, 250] on button "Appliquer" at bounding box center [348, 248] width 52 height 18
click at [322, 245] on button "Appliquer" at bounding box center [348, 248] width 52 height 18
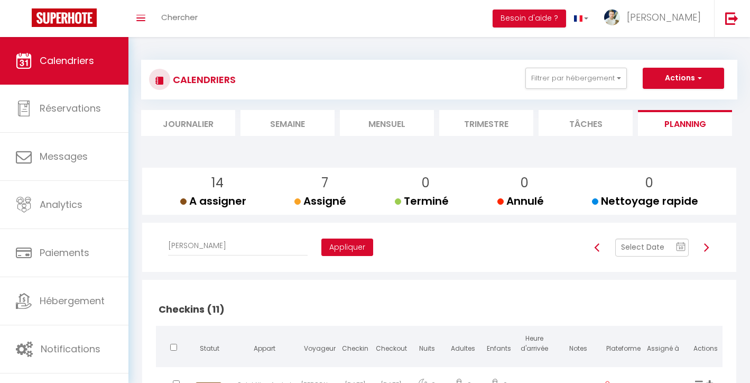
click at [322, 243] on button "Appliquer" at bounding box center [348, 248] width 52 height 18
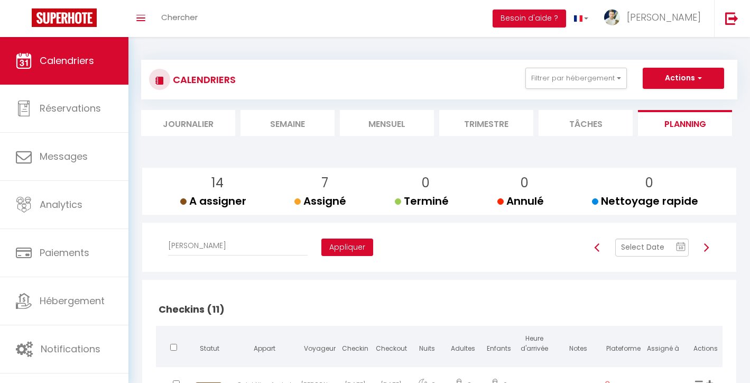
click at [322, 242] on button "Appliquer" at bounding box center [348, 248] width 52 height 18
checkbox input "false"
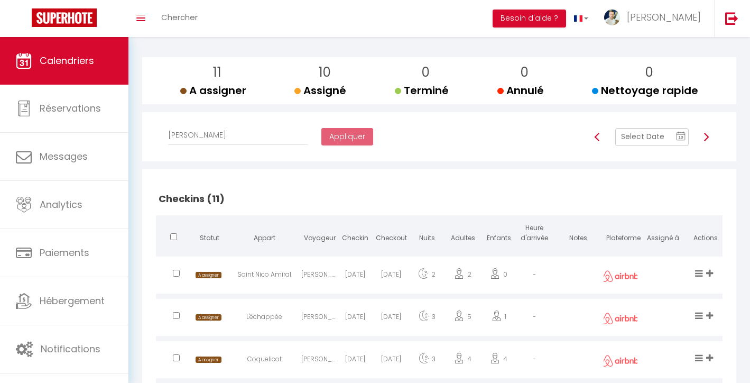
scroll to position [107, 0]
